Goal: Task Accomplishment & Management: Use online tool/utility

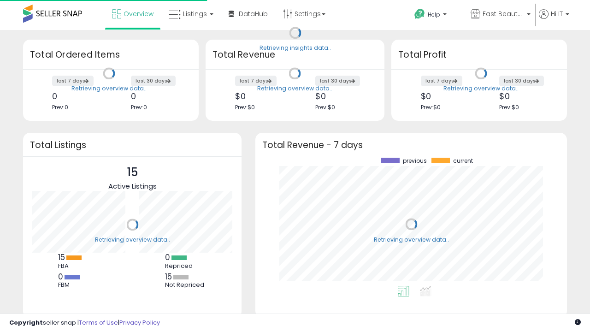
scroll to position [128, 293]
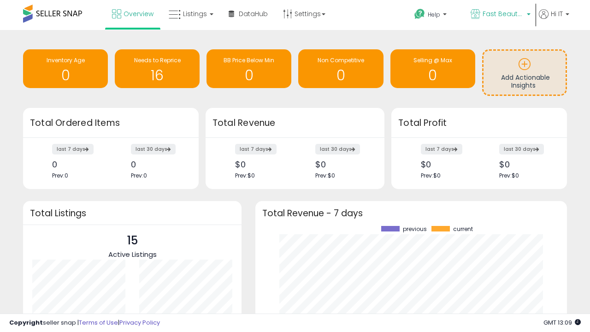
click at [500, 15] on span "Fast Beauty ([GEOGRAPHIC_DATA])" at bounding box center [502, 13] width 41 height 9
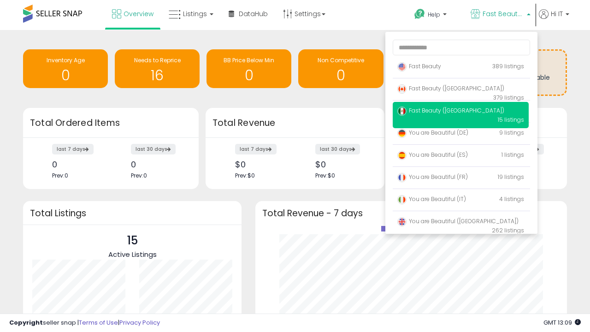
click at [460, 200] on span "You are Beautiful (IT)" at bounding box center [431, 199] width 69 height 8
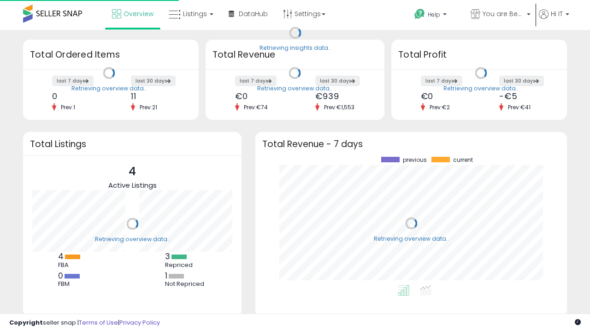
scroll to position [128, 293]
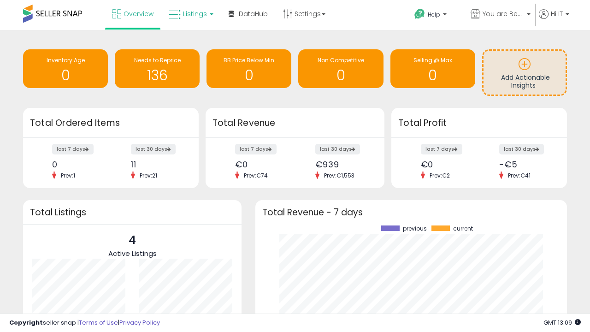
click at [190, 14] on span "Listings" at bounding box center [195, 13] width 24 height 9
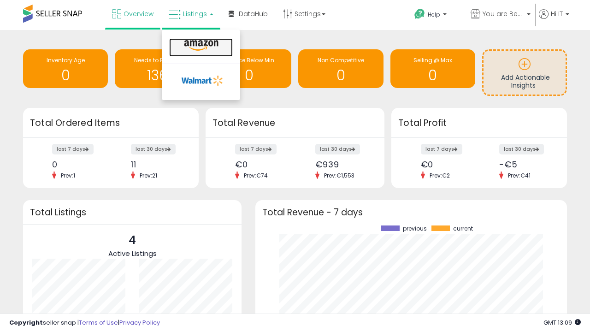
click at [200, 46] on icon at bounding box center [201, 46] width 40 height 12
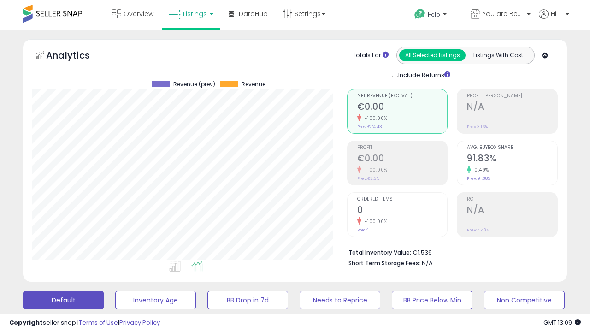
scroll to position [189, 314]
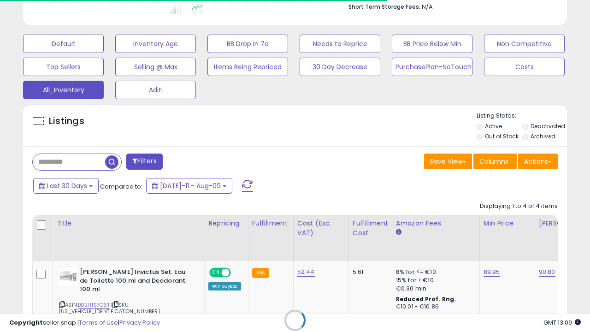
scroll to position [0, 7]
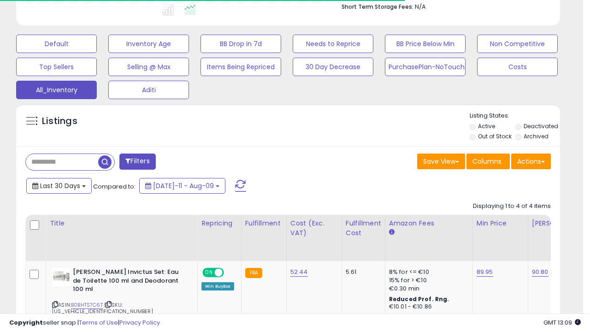
click at [59, 185] on span "Last 30 Days" at bounding box center [60, 185] width 40 height 9
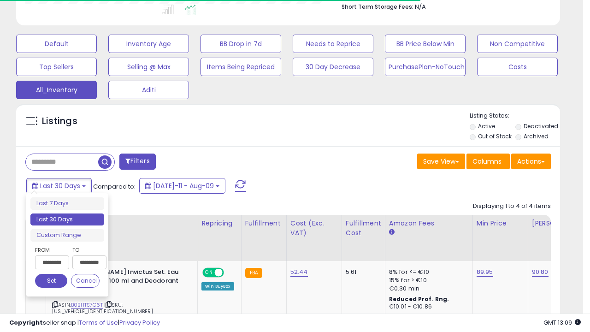
click at [67, 219] on li "Last 30 Days" at bounding box center [67, 219] width 74 height 12
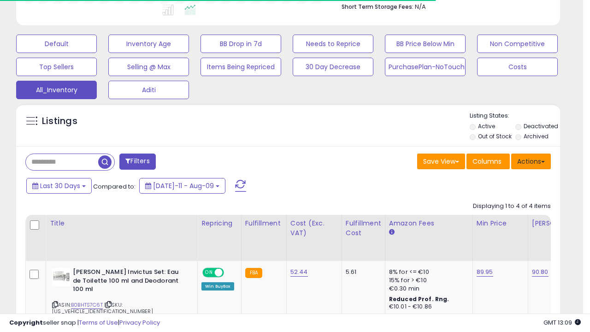
click at [531, 160] on button "Actions" at bounding box center [531, 161] width 40 height 16
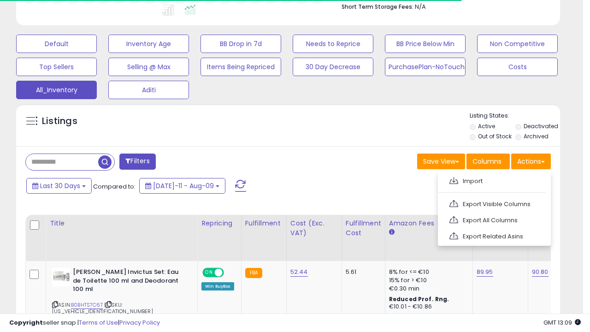
click at [493, 219] on link "Export All Columns" at bounding box center [493, 220] width 101 height 14
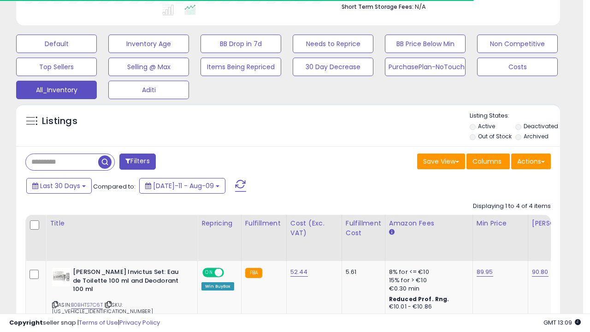
scroll to position [189, 314]
